Goal: Find specific page/section: Find specific page/section

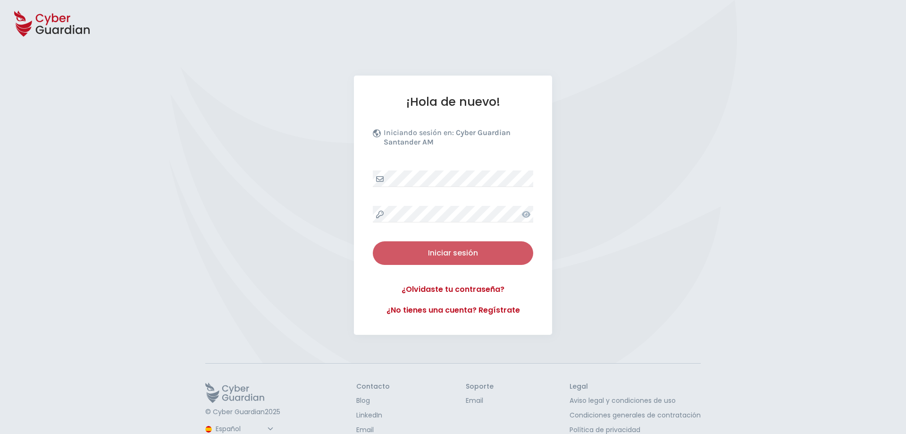
click at [496, 254] on div "Iniciar sesión" at bounding box center [453, 252] width 146 height 11
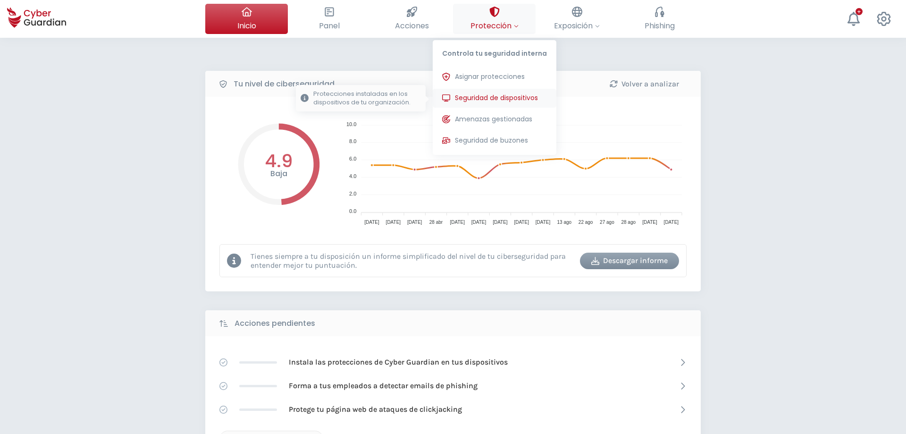
click at [517, 94] on span "Seguridad de dispositivos" at bounding box center [496, 98] width 83 height 10
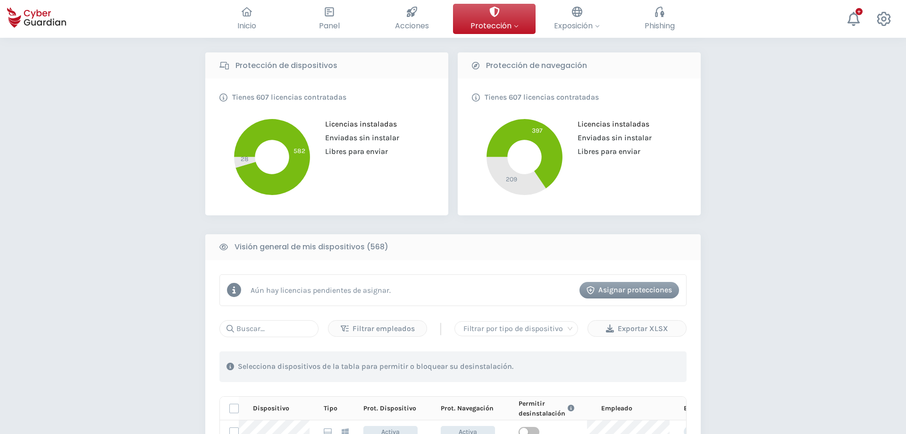
scroll to position [193, 0]
click at [297, 327] on input "text" at bounding box center [268, 327] width 99 height 17
paste input "PROD-SITE-FRONT-RHEL"
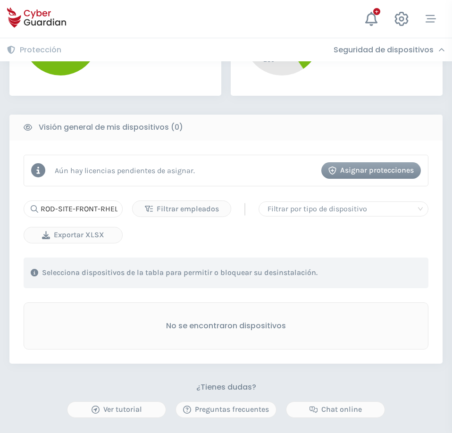
scroll to position [337, 0]
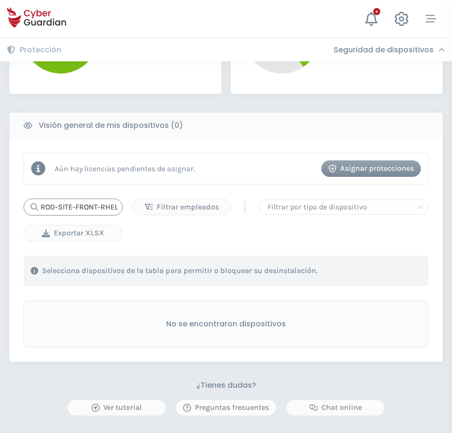
drag, startPoint x: 92, startPoint y: 206, endPoint x: 189, endPoint y: 208, distance: 97.2
click at [123, 208] on input "PROD-SITE-FRONT-RHEL" at bounding box center [73, 207] width 99 height 17
type input "PROD-SITE-"
